Goal: Task Accomplishment & Management: Manage account settings

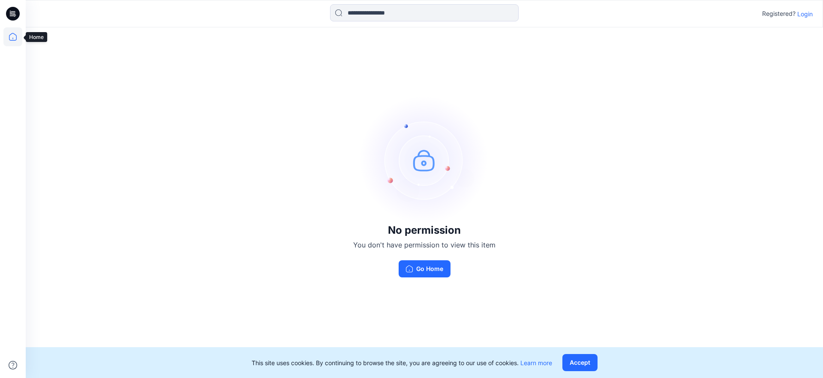
click at [14, 40] on icon at bounding box center [12, 36] width 19 height 19
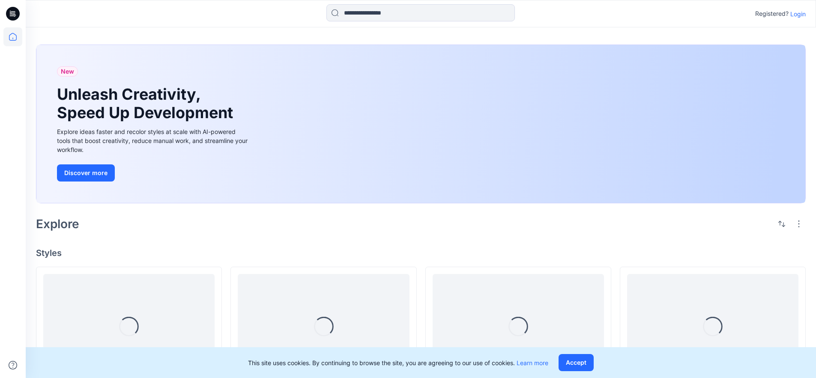
click at [800, 14] on p "Login" at bounding box center [798, 13] width 15 height 9
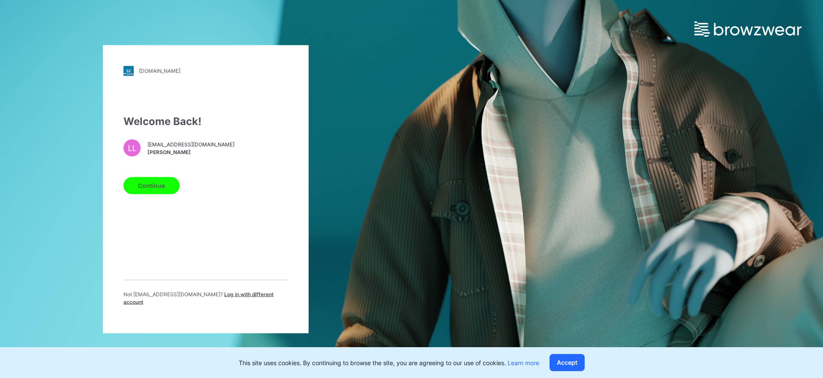
click at [176, 180] on div "Continue" at bounding box center [205, 184] width 165 height 21
click at [164, 184] on button "Continue" at bounding box center [151, 185] width 56 height 17
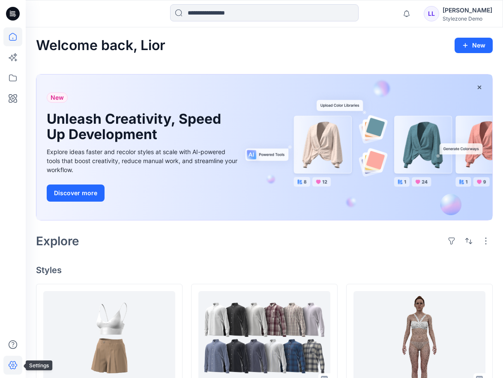
click at [15, 362] on icon at bounding box center [13, 366] width 9 height 8
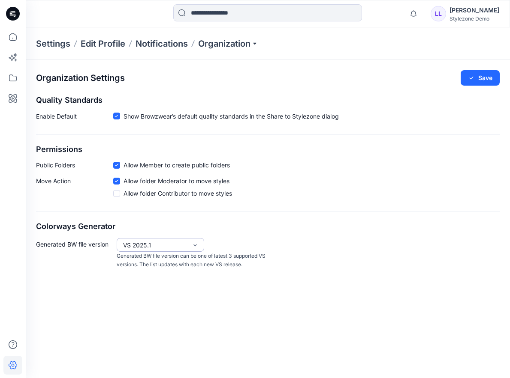
click at [177, 243] on div "VS 2025.1" at bounding box center [155, 245] width 64 height 9
click at [323, 308] on div "Organization Settings Save Quality Standards Enable Default Show Browzwear’s de…" at bounding box center [268, 219] width 484 height 318
